Goal: Obtain resource: Download file/media

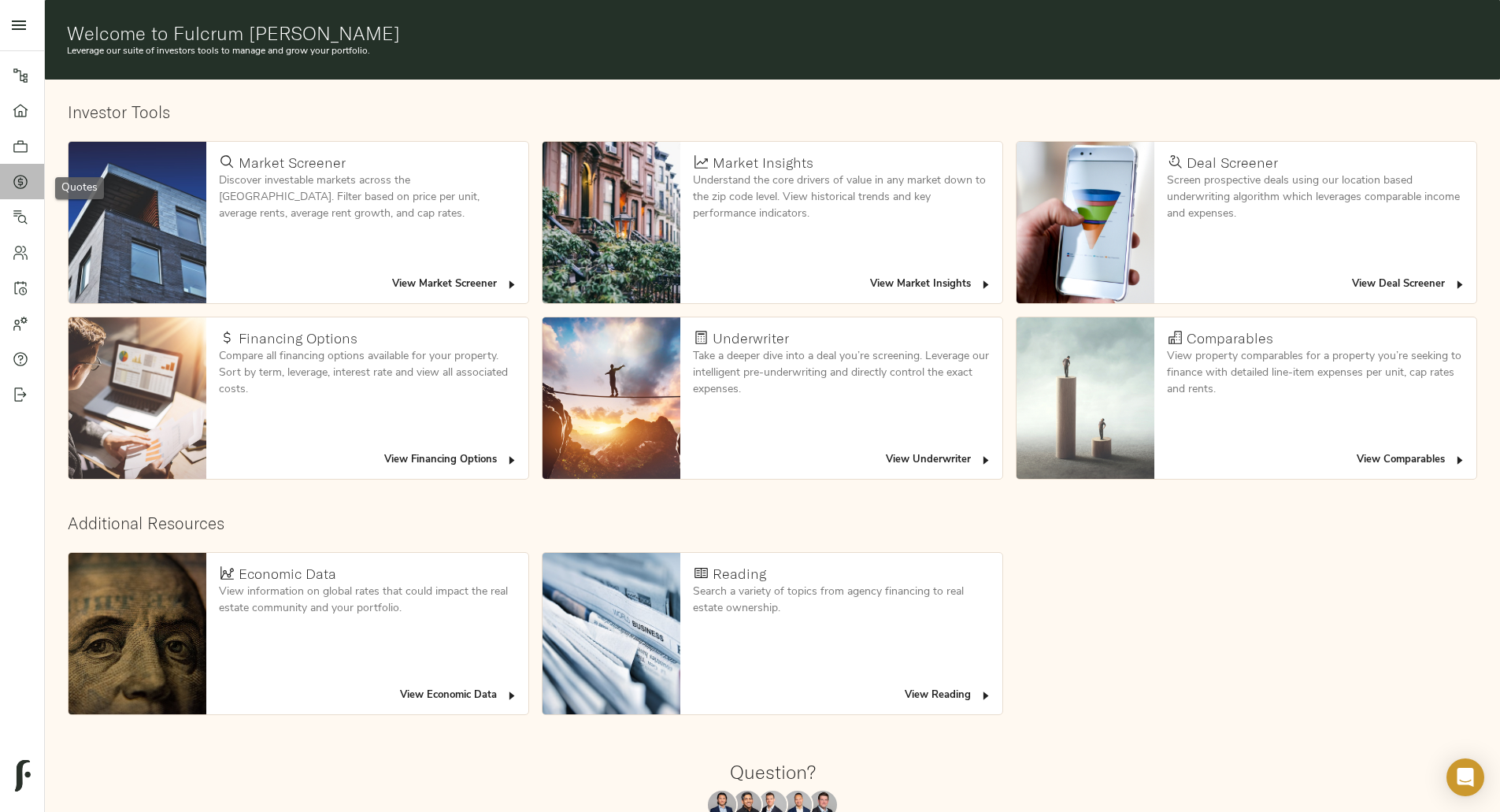
click at [26, 185] on icon at bounding box center [20, 181] width 16 height 16
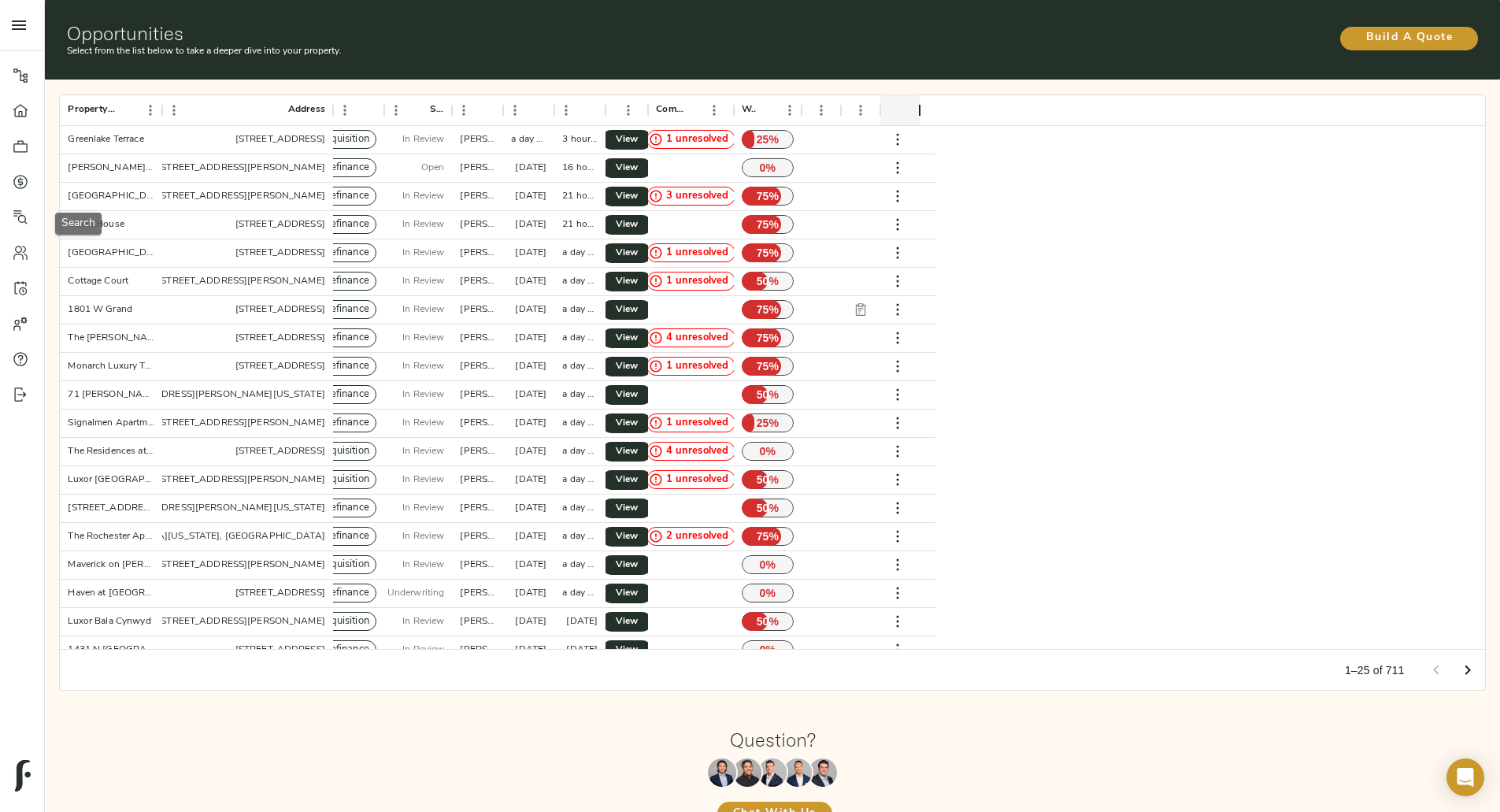
click at [23, 216] on icon at bounding box center [20, 217] width 16 height 16
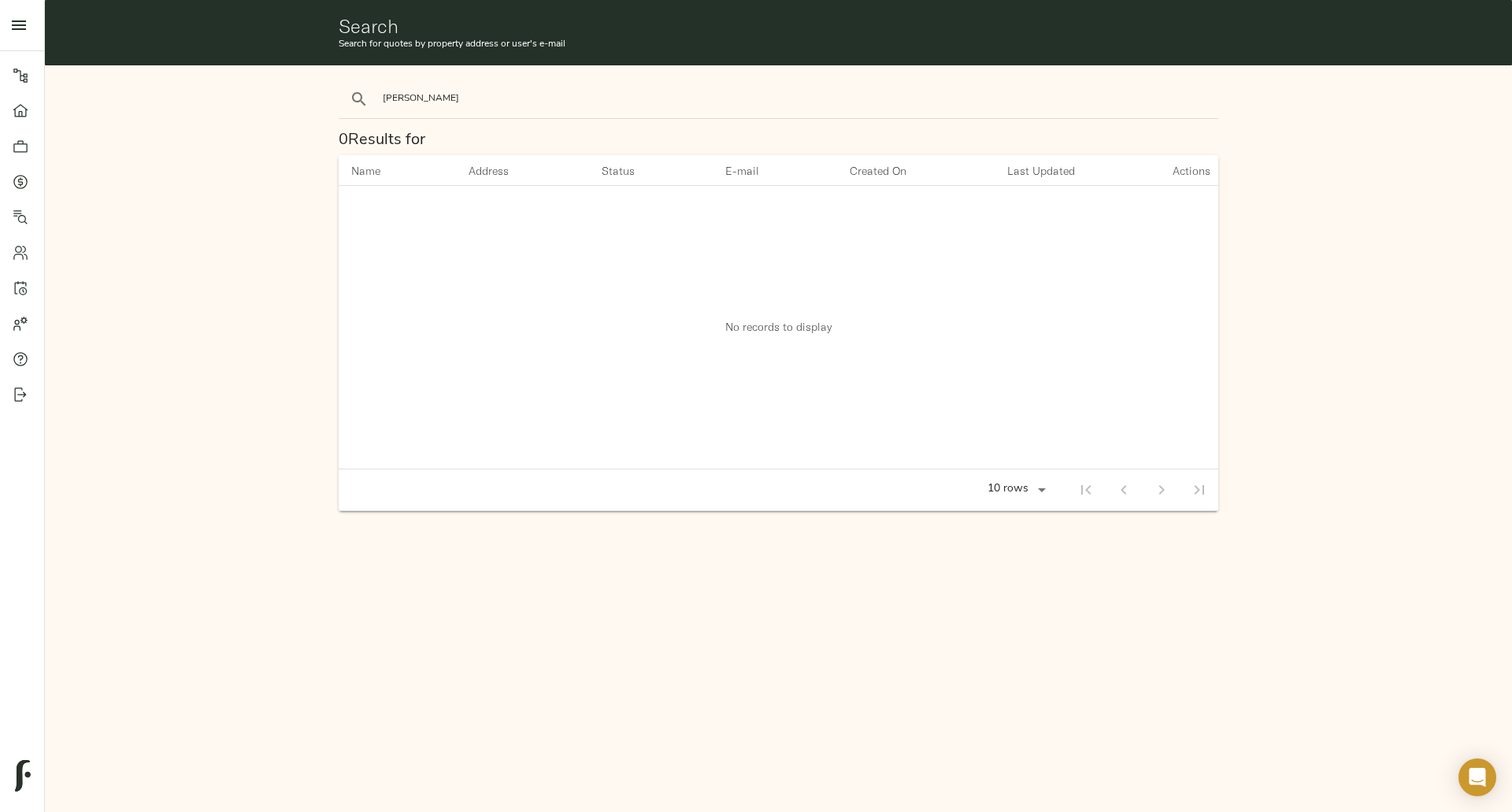
type input "bush"
click at [342, 82] on button "search" at bounding box center [359, 99] width 35 height 35
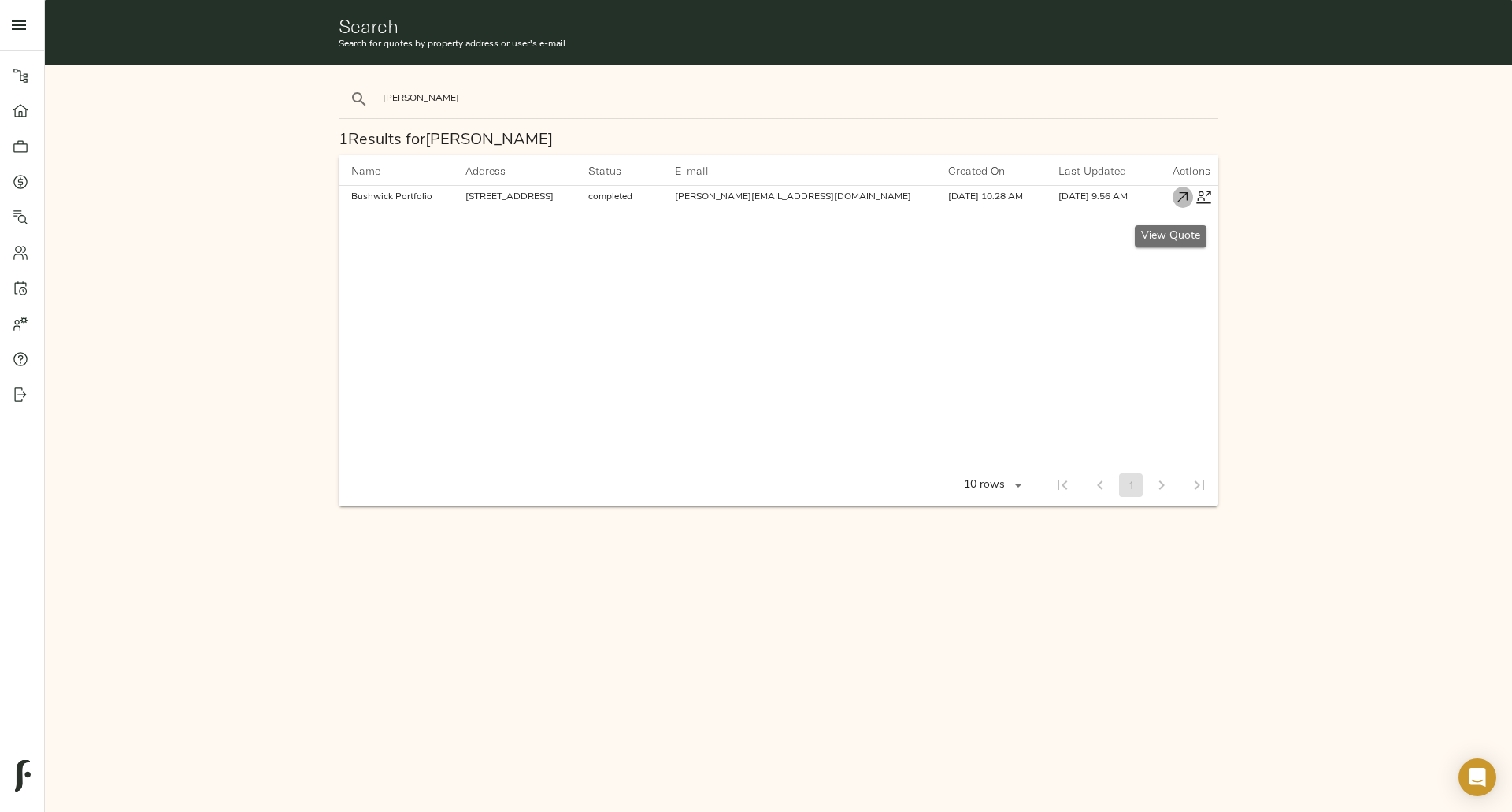
click at [1174, 202] on icon "button" at bounding box center [1182, 197] width 17 height 17
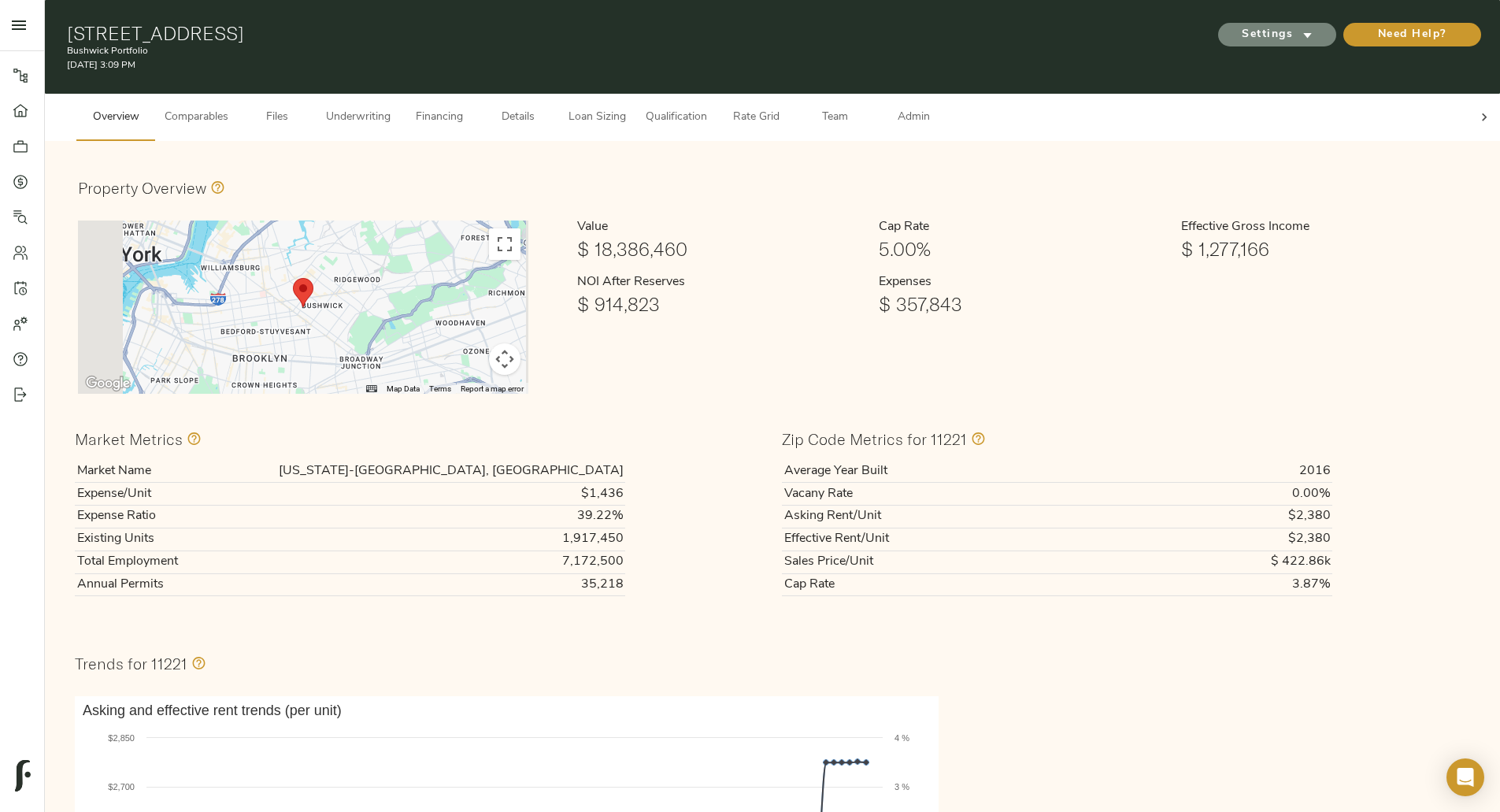
click at [1304, 33] on icon "submit" at bounding box center [1308, 36] width 8 height 6
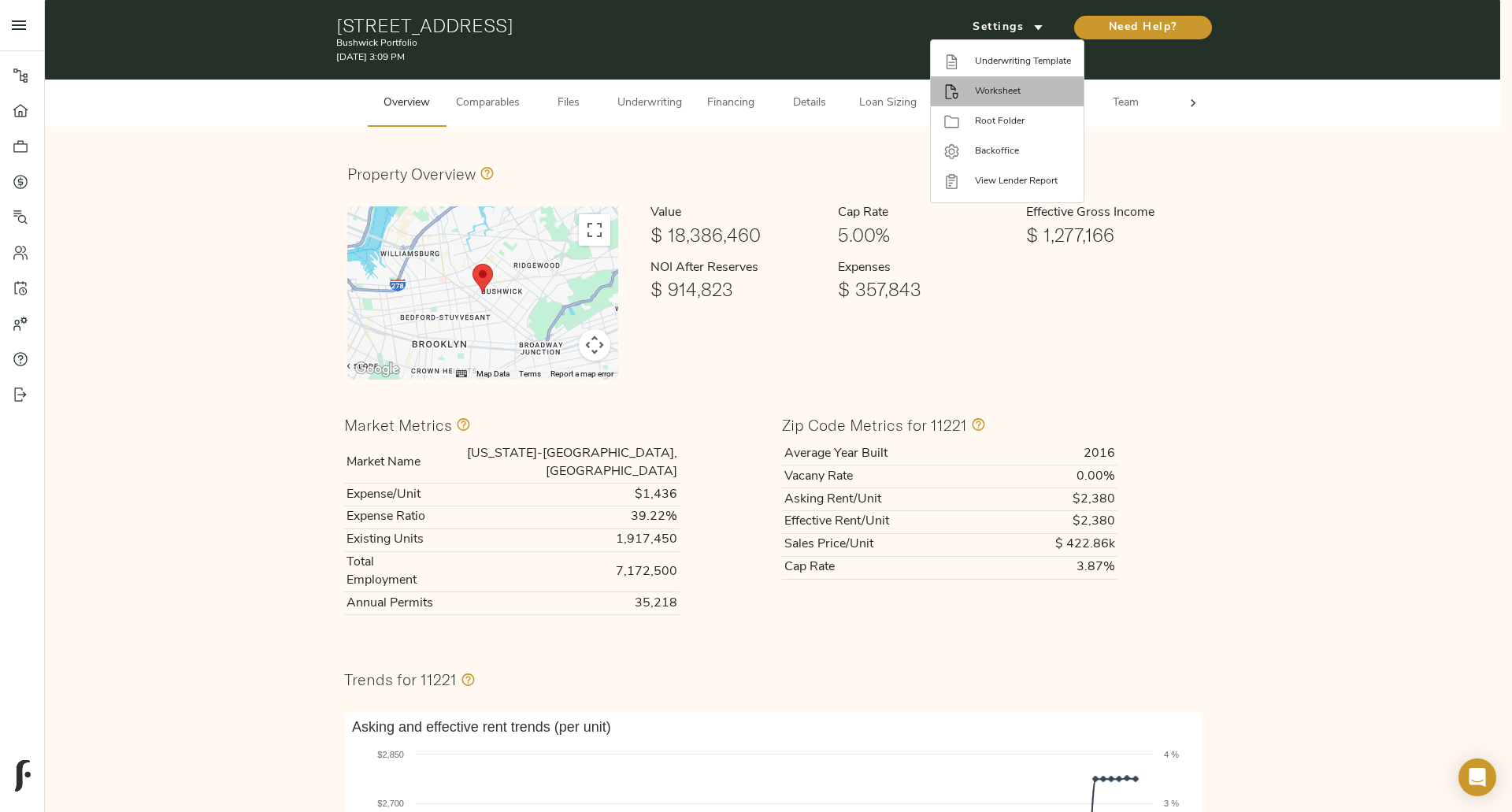
click at [998, 86] on span "Worksheet" at bounding box center [1023, 91] width 96 height 14
click at [1020, 65] on span "Underwriting Template" at bounding box center [1023, 61] width 96 height 14
click at [956, 88] on icon at bounding box center [951, 92] width 17 height 17
